Goal: Task Accomplishment & Management: Use online tool/utility

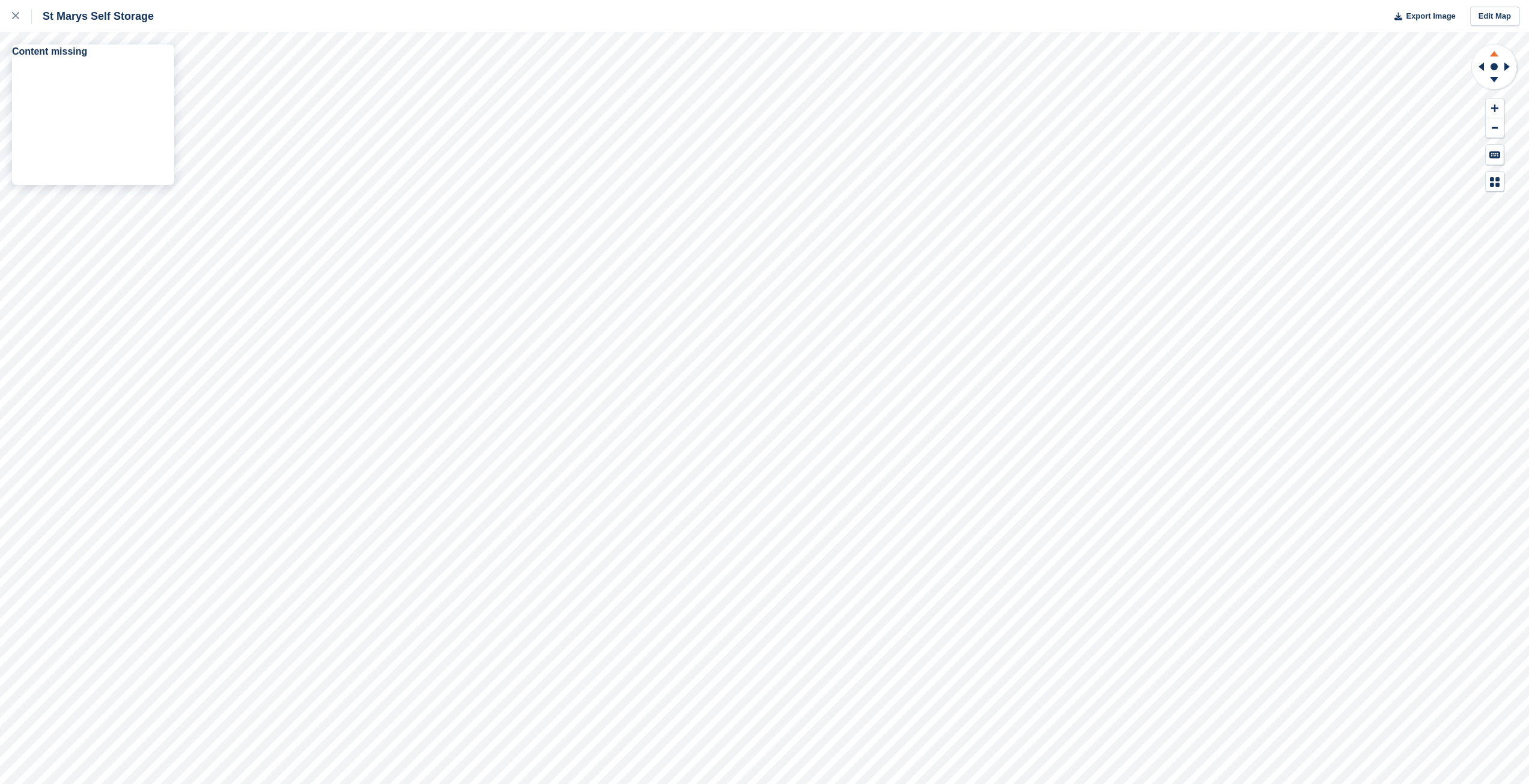
click at [1497, 53] on icon at bounding box center [1494, 51] width 31 height 15
click at [1489, 80] on icon at bounding box center [1494, 81] width 31 height 15
click at [10, 17] on link at bounding box center [16, 16] width 32 height 33
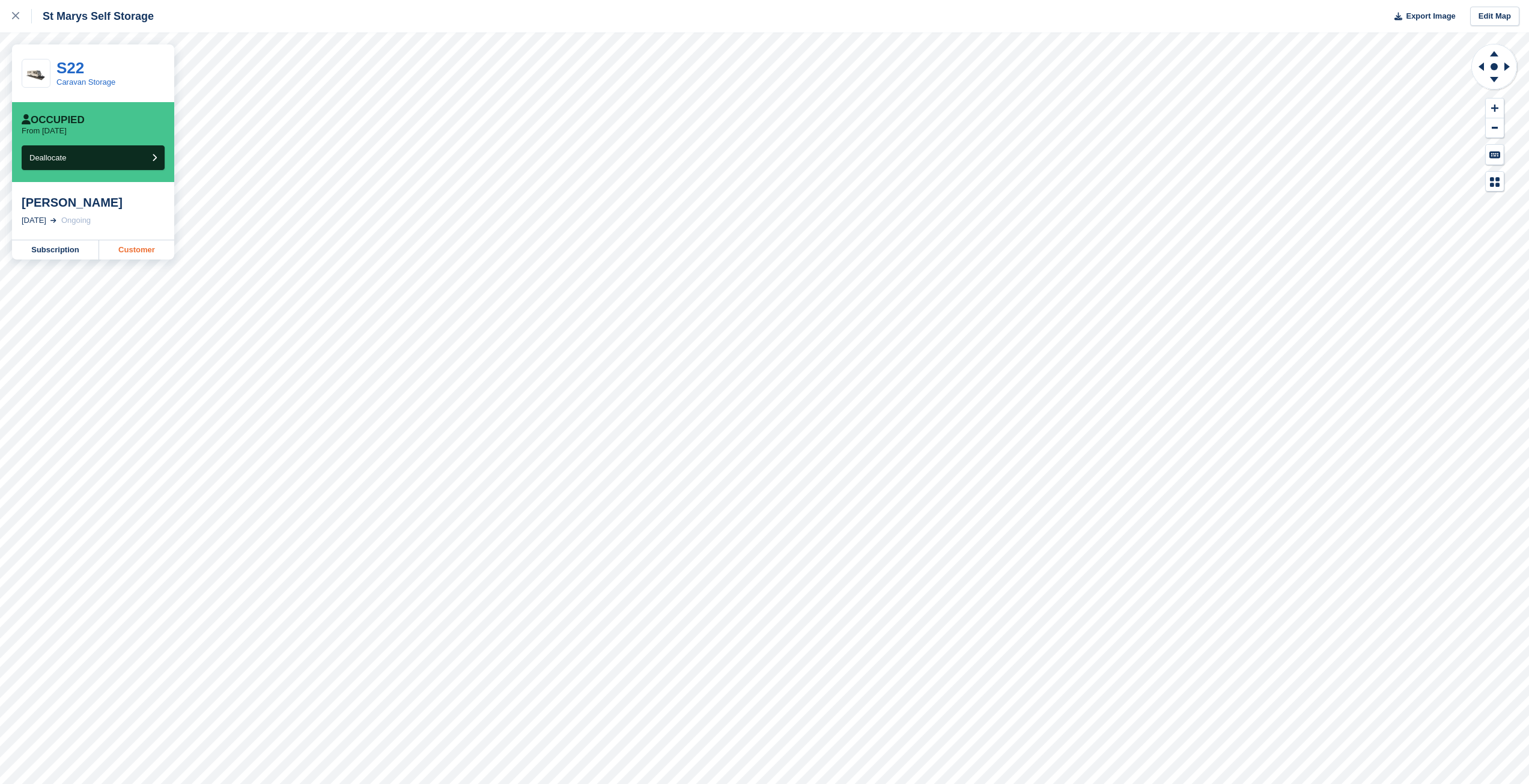
click at [123, 250] on link "Customer" at bounding box center [137, 250] width 75 height 20
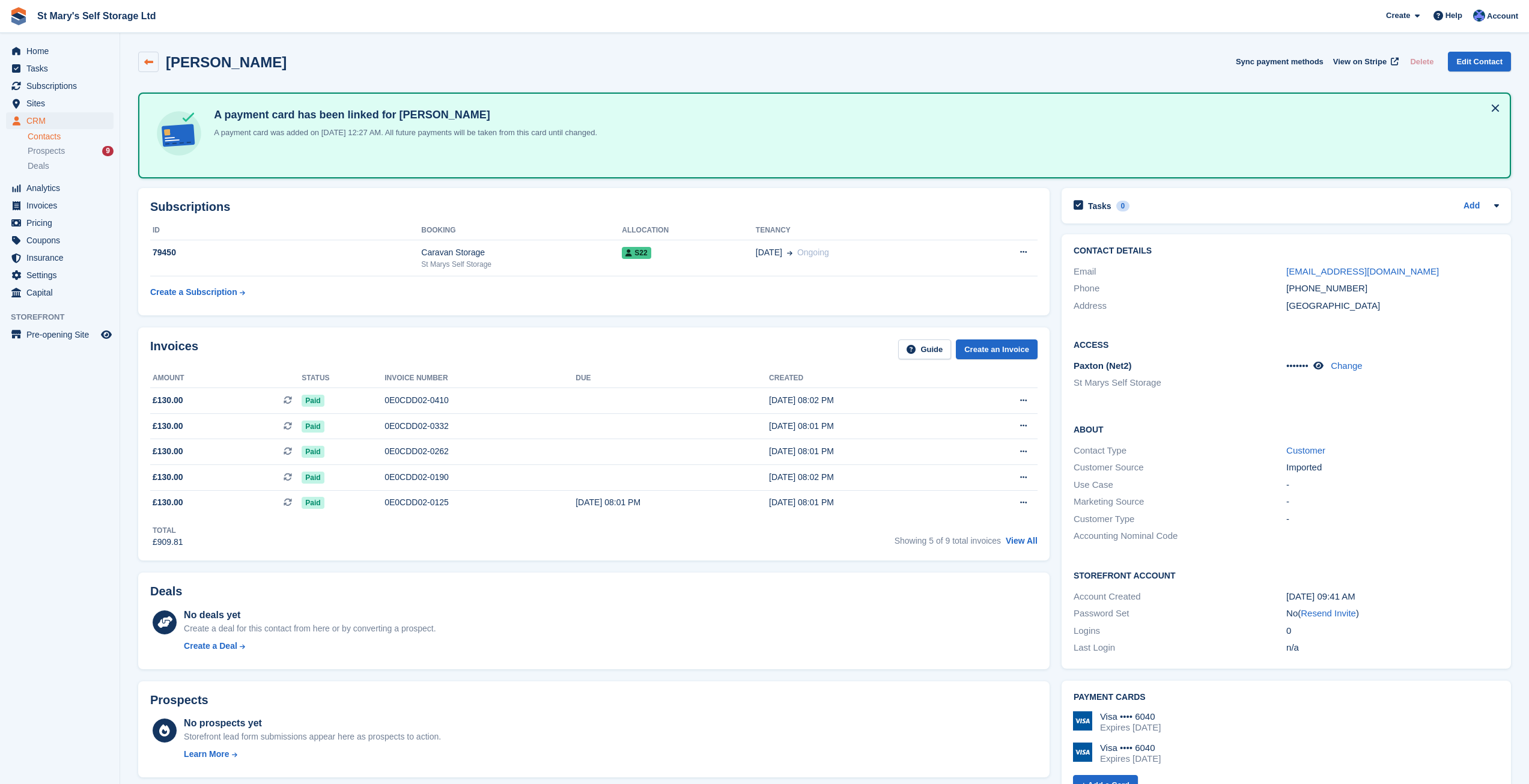
click at [147, 66] on icon at bounding box center [149, 62] width 9 height 9
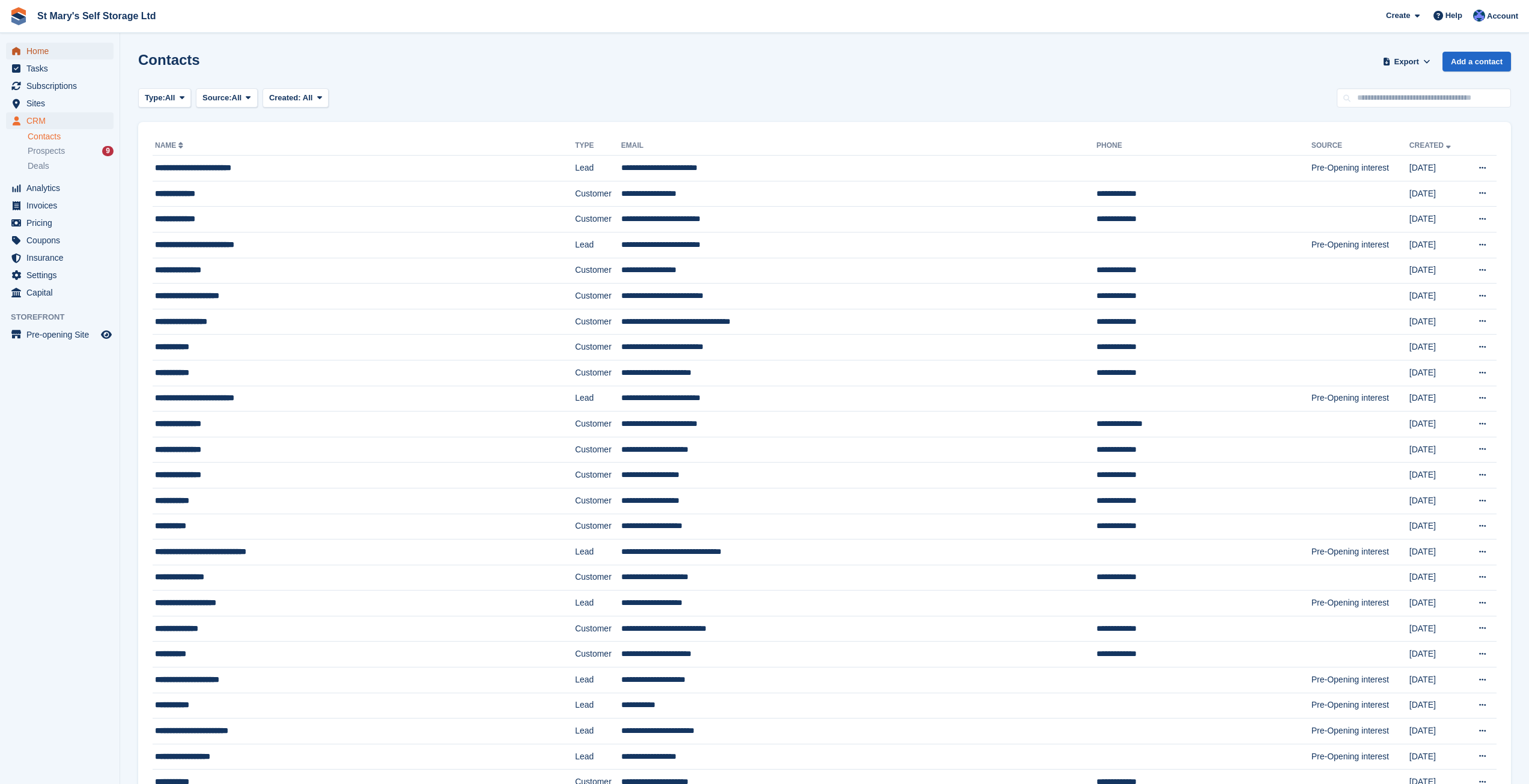
click at [56, 58] on span "Home" at bounding box center [62, 51] width 72 height 17
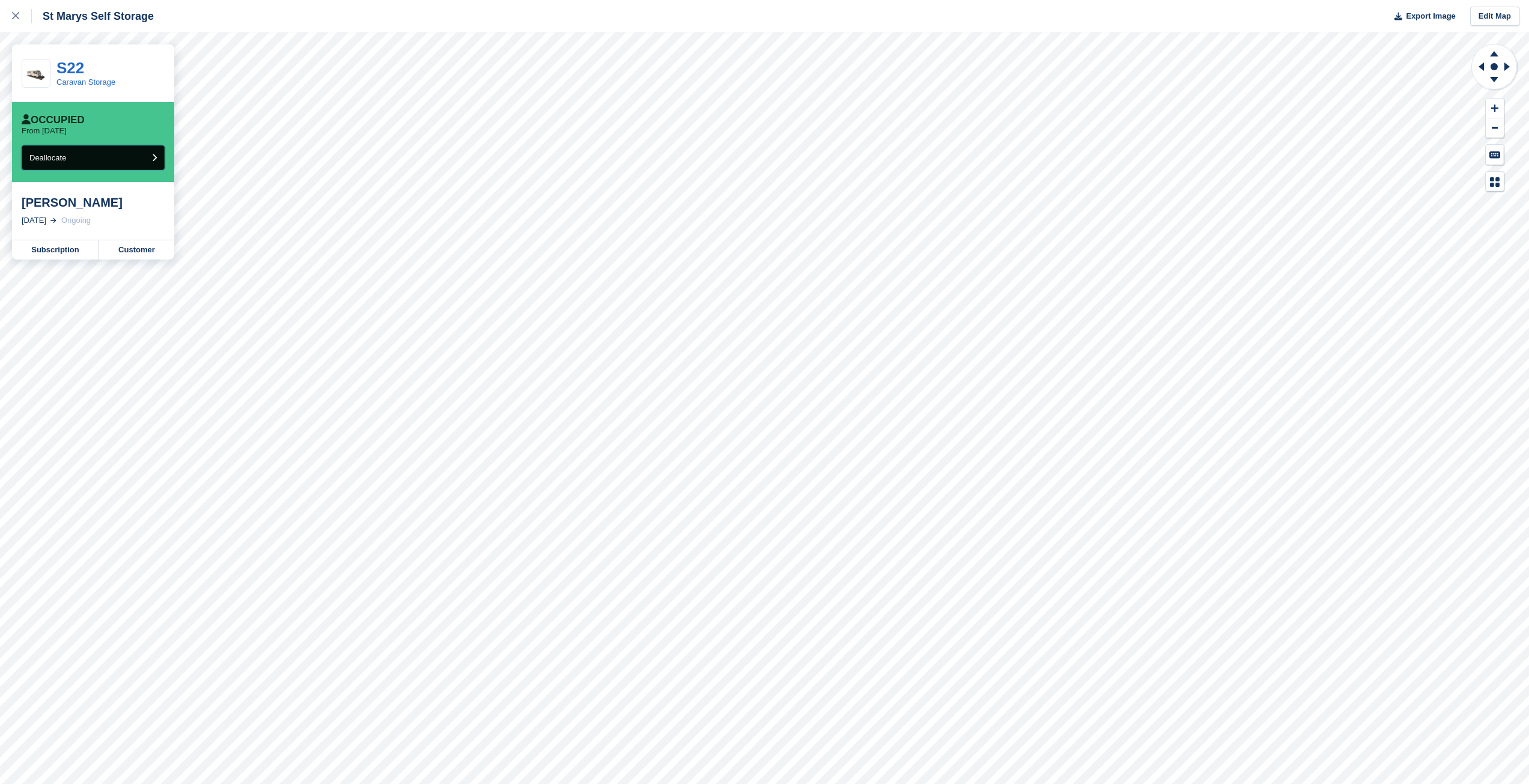
click at [158, 158] on button "Deallocate" at bounding box center [93, 158] width 143 height 25
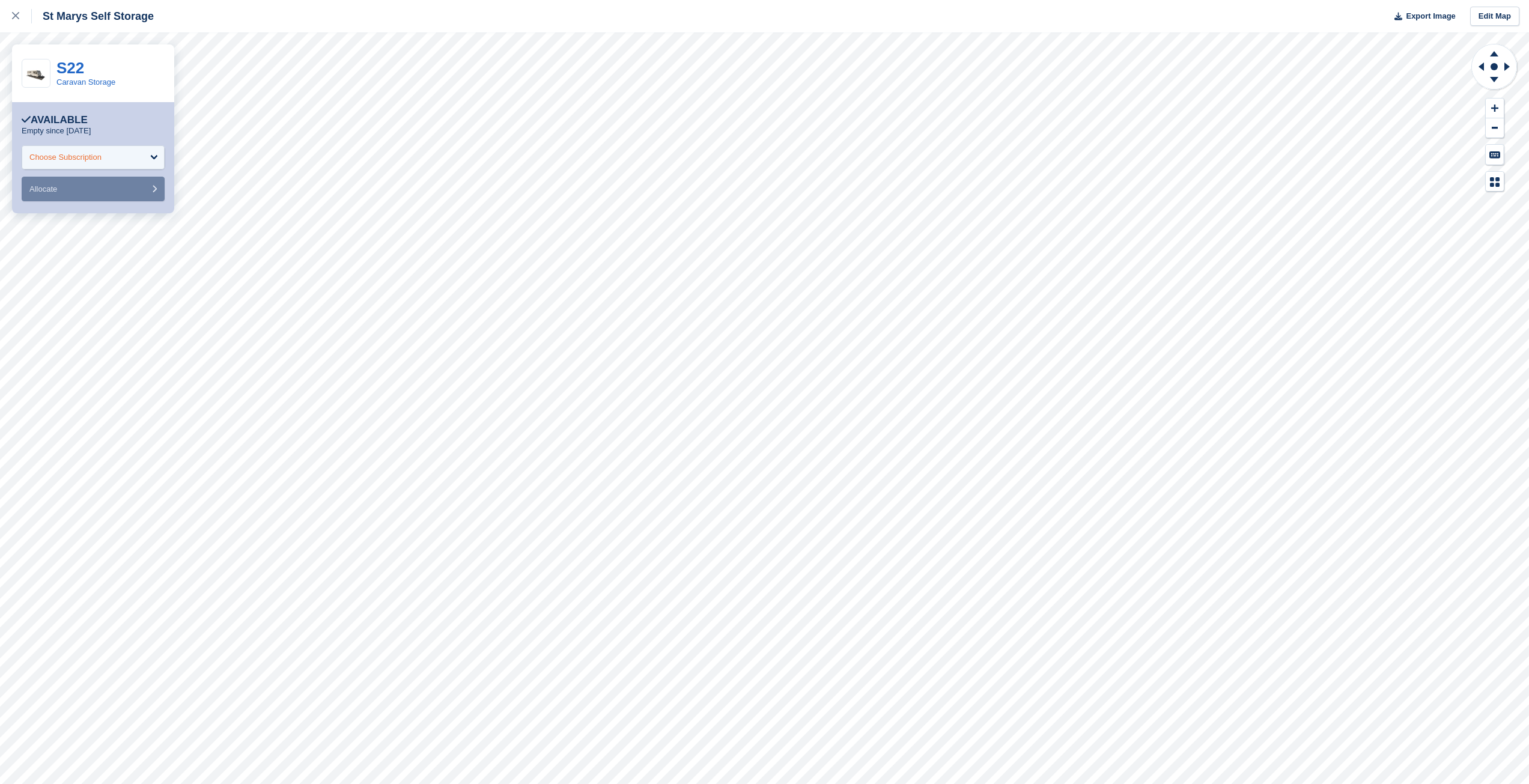
click at [158, 150] on div "Choose Subscription" at bounding box center [93, 157] width 143 height 24
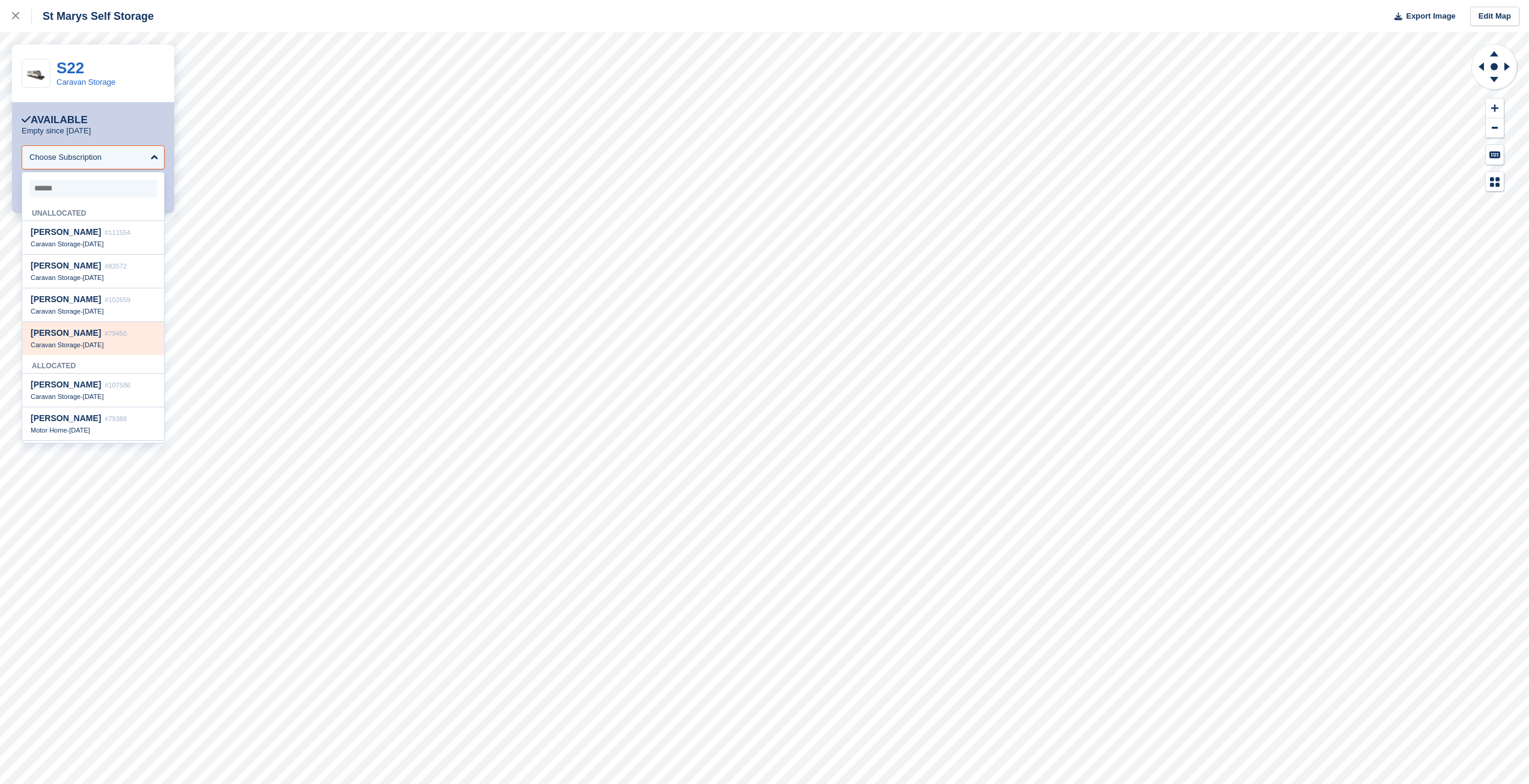
click at [72, 337] on span "Suzanne Edgington" at bounding box center [66, 332] width 70 height 9
select select "*****"
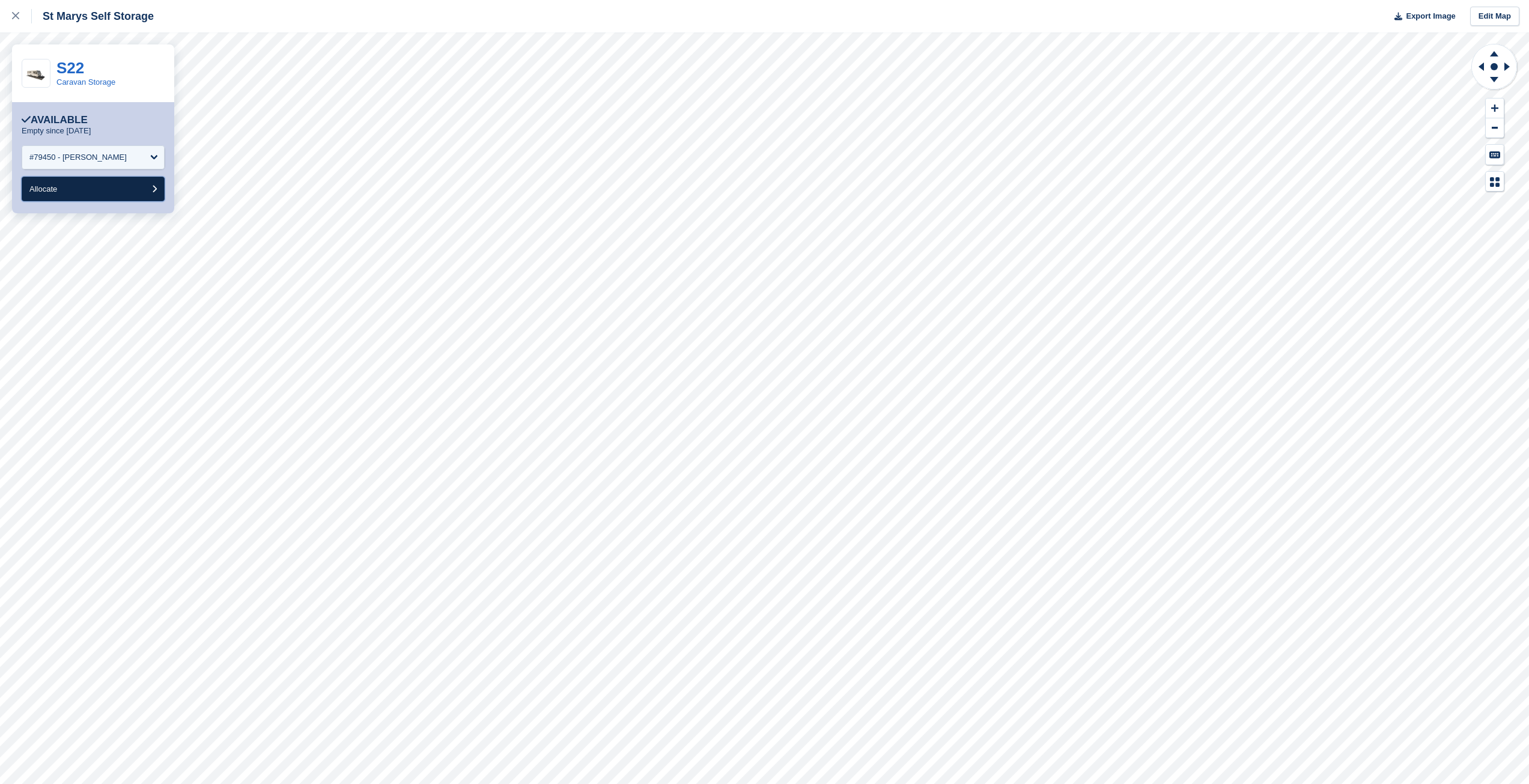
click at [109, 189] on button "Allocate" at bounding box center [93, 189] width 143 height 25
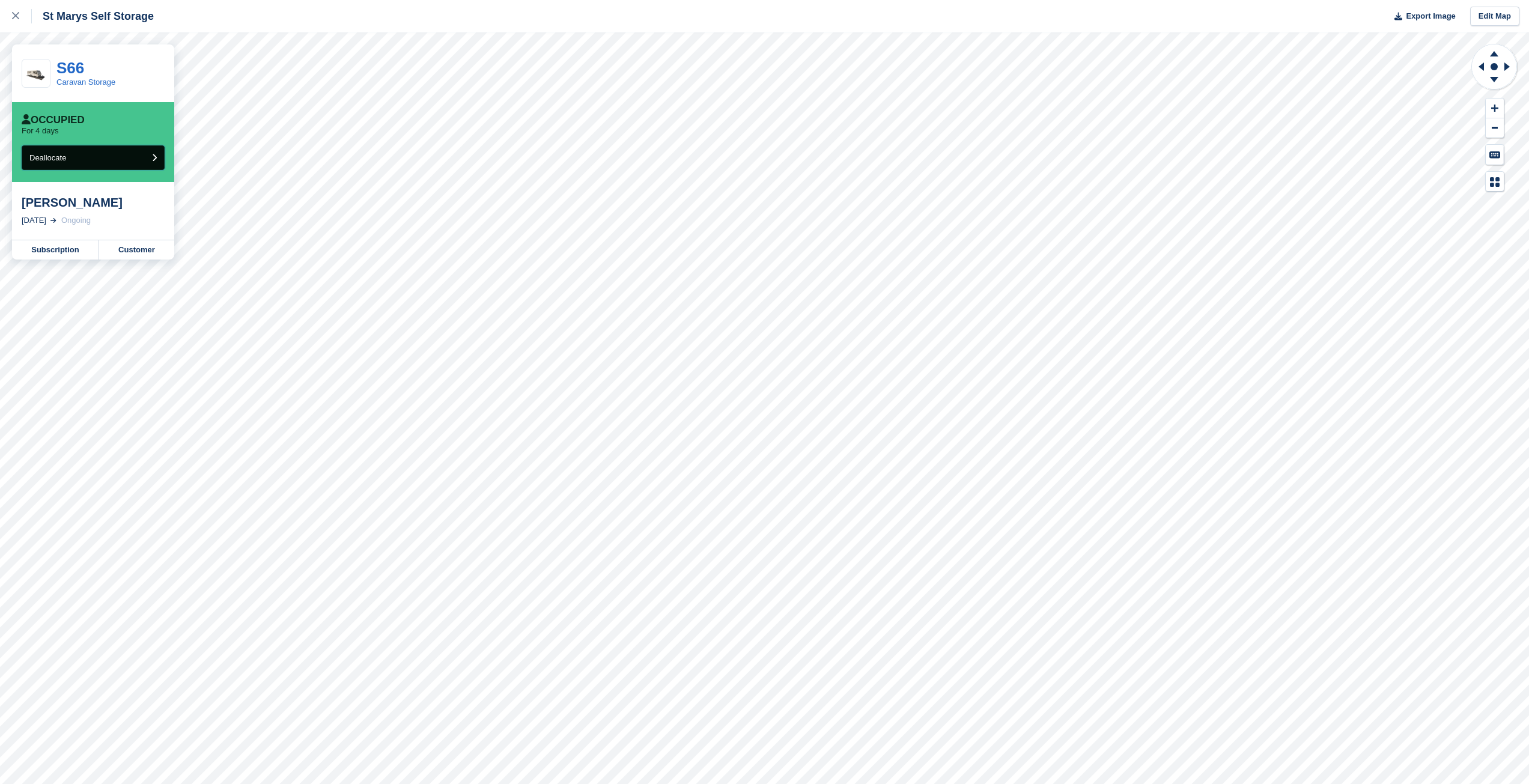
click at [87, 154] on button "Deallocate" at bounding box center [93, 158] width 143 height 25
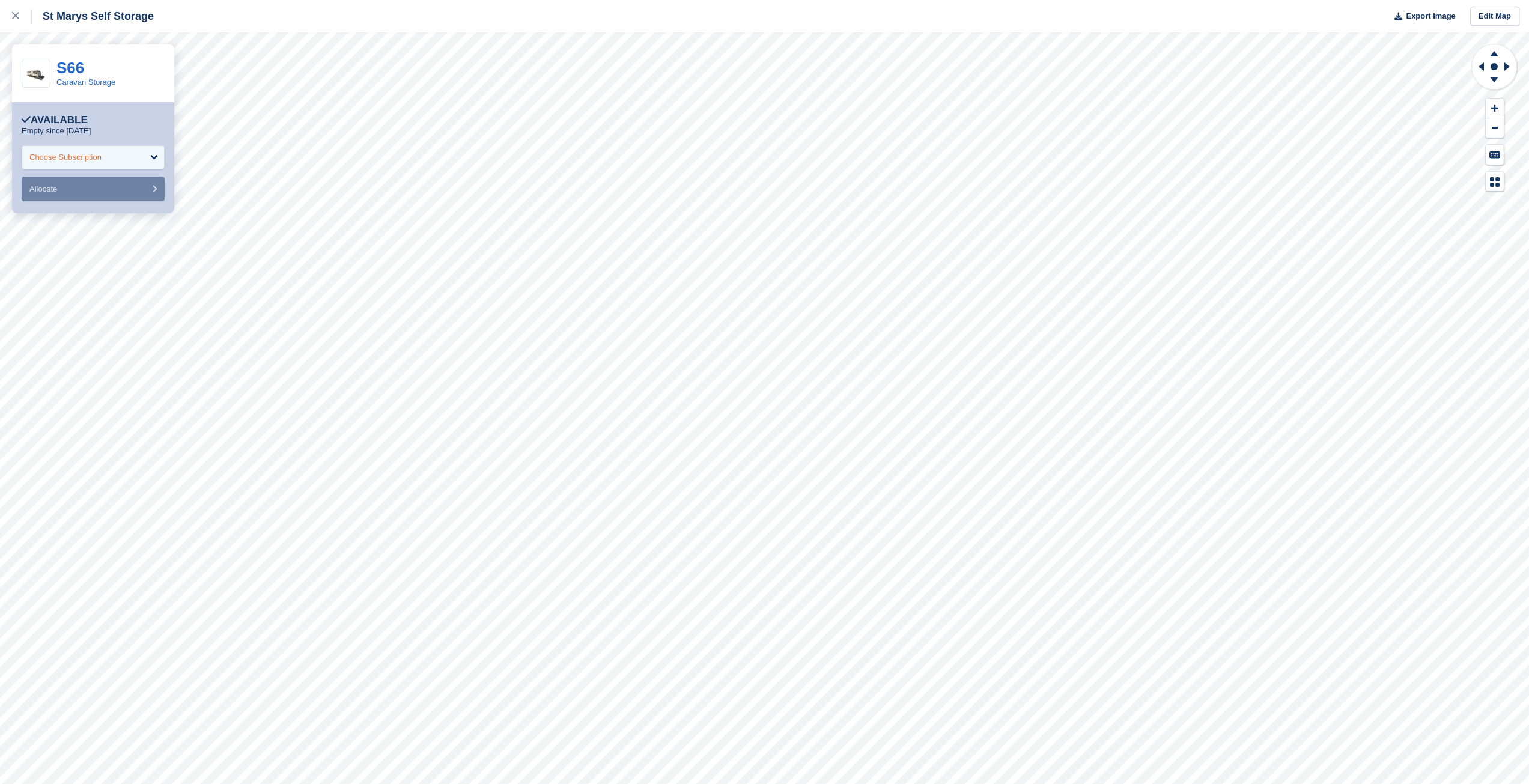
click at [132, 153] on div "Choose Subscription" at bounding box center [93, 157] width 143 height 24
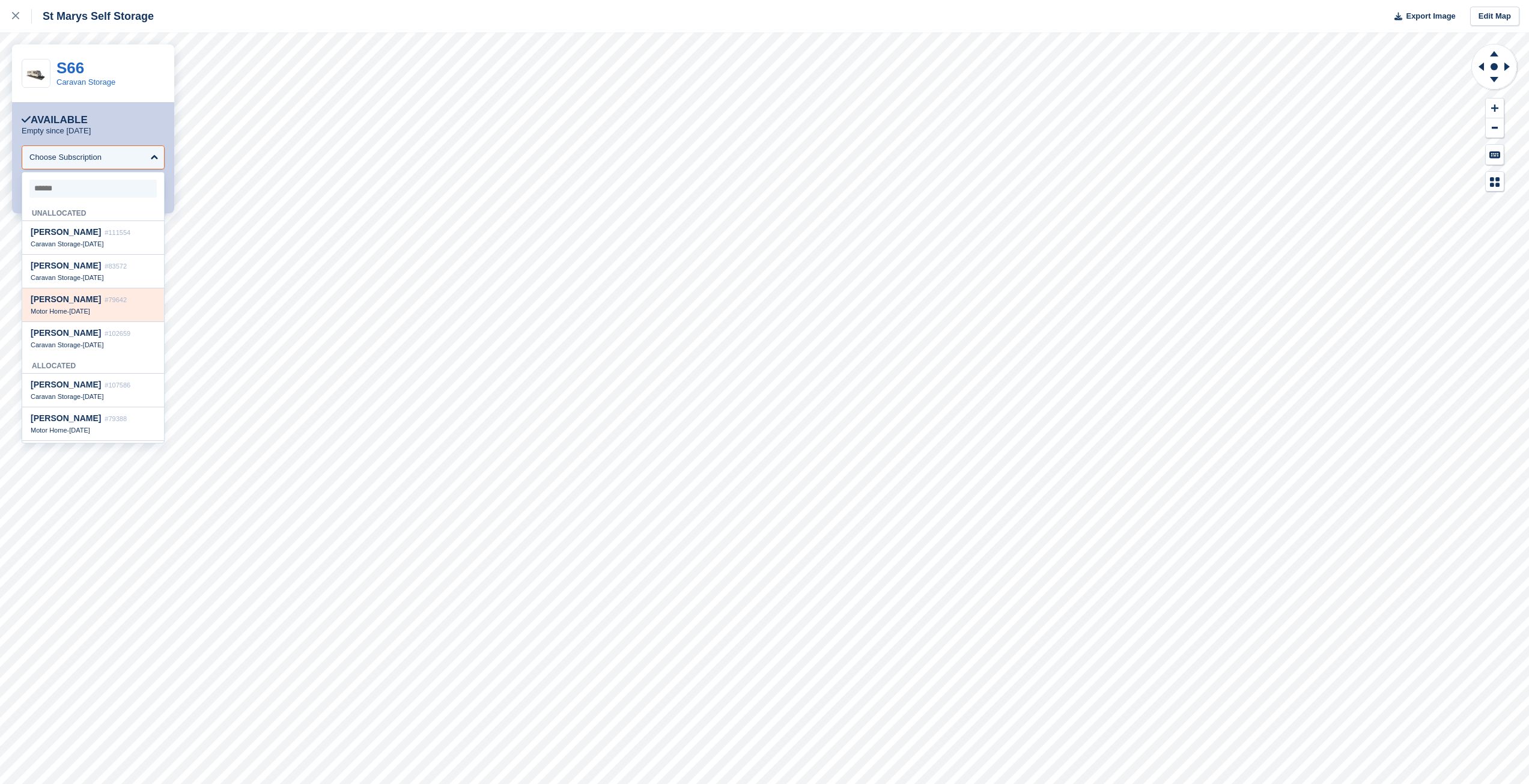
click at [84, 304] on span "Patrick Maughan" at bounding box center [66, 299] width 70 height 9
select select "*****"
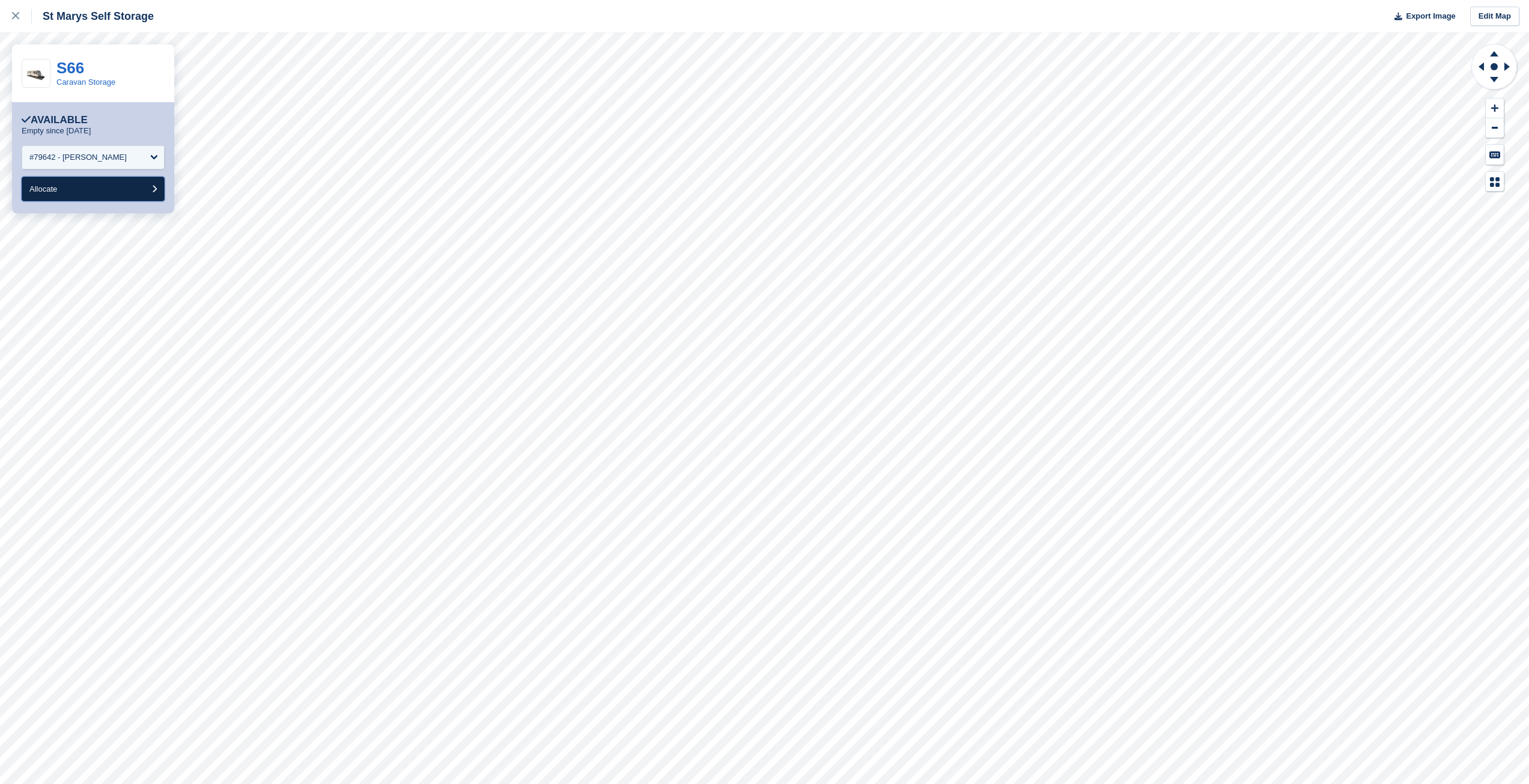
click at [135, 182] on button "Allocate" at bounding box center [93, 189] width 143 height 25
